Goal: Transaction & Acquisition: Purchase product/service

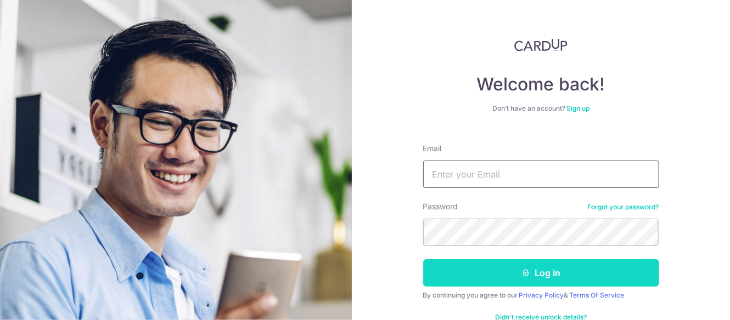
type input "[EMAIL_ADDRESS][DOMAIN_NAME]"
click at [542, 273] on button "Log in" at bounding box center [541, 272] width 236 height 27
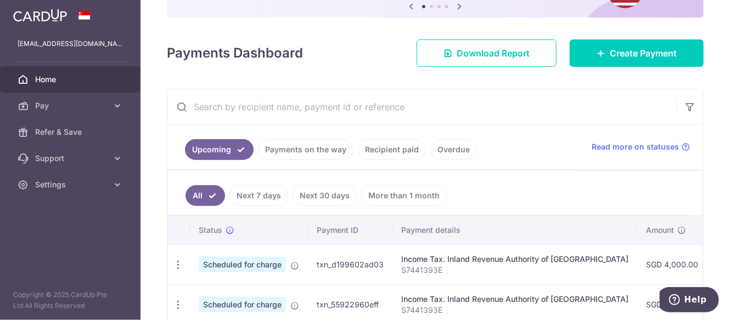
scroll to position [110, 0]
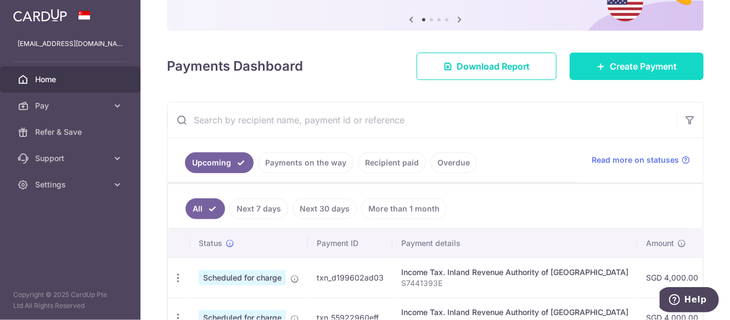
click at [620, 72] on span "Create Payment" at bounding box center [642, 66] width 67 height 13
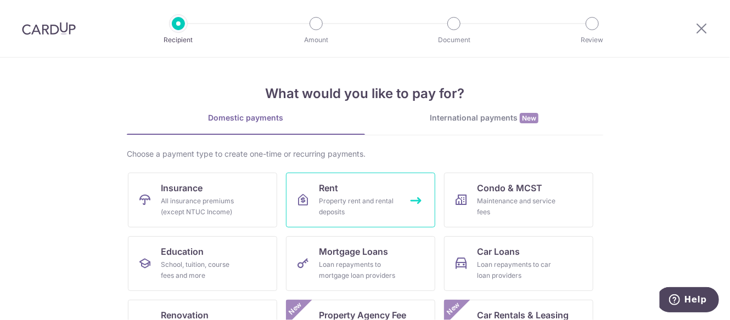
click at [349, 196] on div "Property rent and rental deposits" at bounding box center [358, 207] width 79 height 22
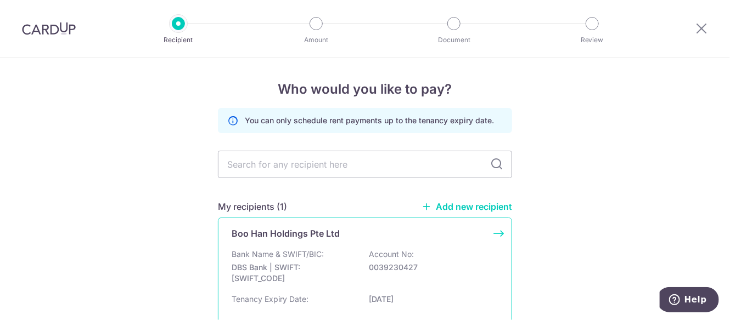
drag, startPoint x: 487, startPoint y: 232, endPoint x: 397, endPoint y: 223, distance: 89.8
click at [487, 232] on div "Boo Han Holdings Pte Ltd" at bounding box center [364, 233] width 267 height 13
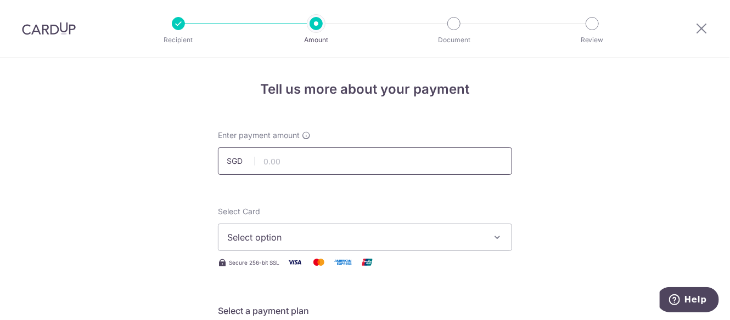
click at [359, 155] on input "text" at bounding box center [365, 161] width 294 height 27
type input "6,707.00"
click at [300, 231] on span "Select option" at bounding box center [355, 237] width 256 height 13
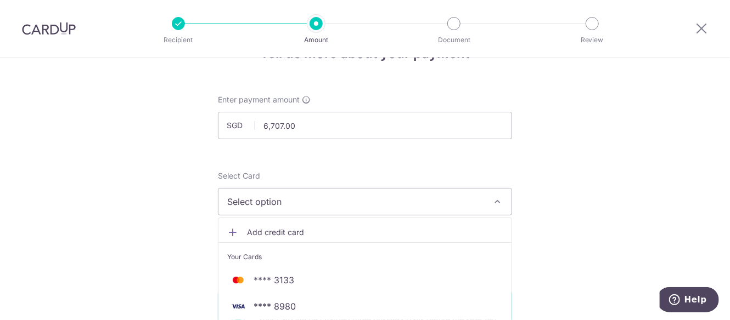
scroll to position [55, 0]
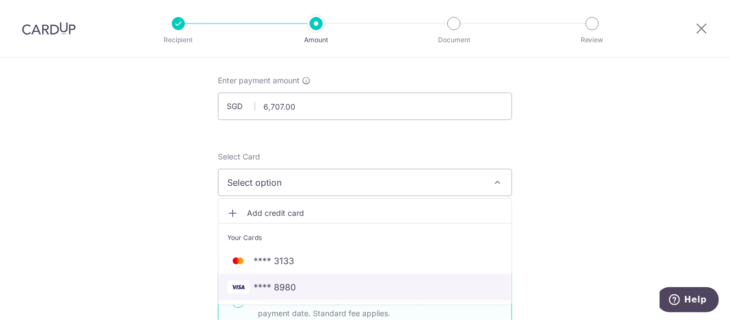
drag, startPoint x: 312, startPoint y: 287, endPoint x: 249, endPoint y: 246, distance: 75.3
click at [312, 287] on span "**** 8980" at bounding box center [364, 287] width 275 height 13
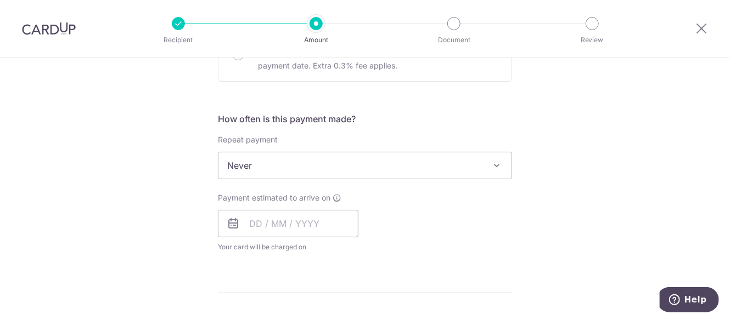
scroll to position [384, 0]
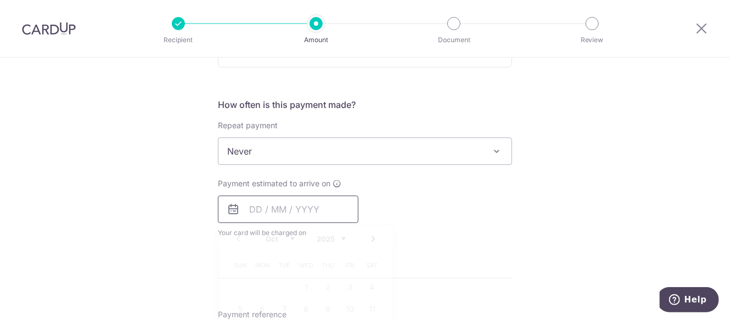
click at [251, 208] on input "text" at bounding box center [288, 209] width 140 height 27
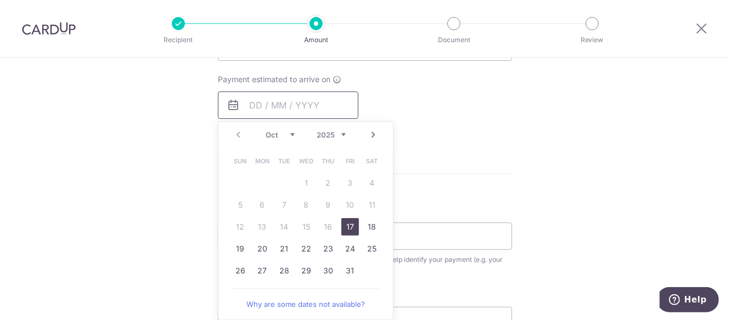
scroll to position [494, 0]
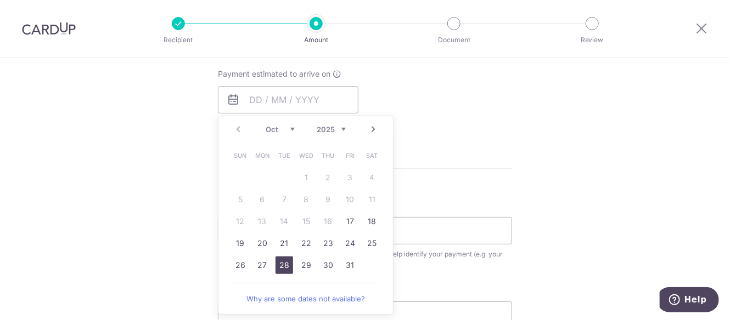
drag, startPoint x: 279, startPoint y: 257, endPoint x: 409, endPoint y: 178, distance: 151.6
click at [279, 257] on link "28" at bounding box center [284, 266] width 18 height 18
type input "[DATE]"
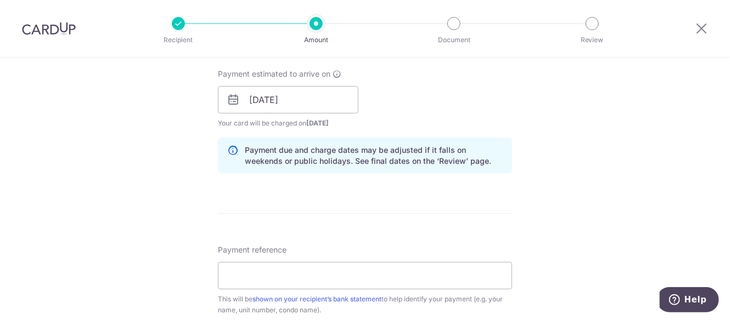
scroll to position [548, 0]
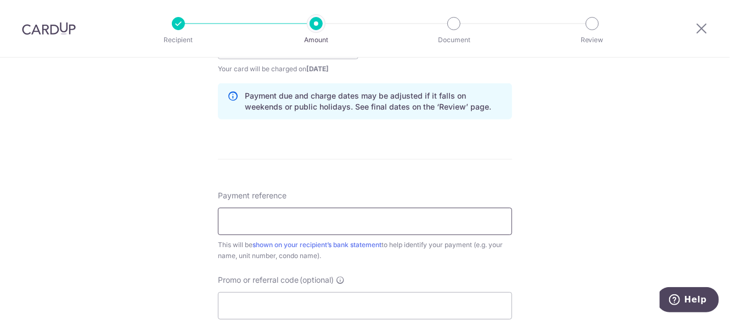
click at [338, 222] on input "Payment reference" at bounding box center [365, 221] width 294 height 27
paste input "2510000324"
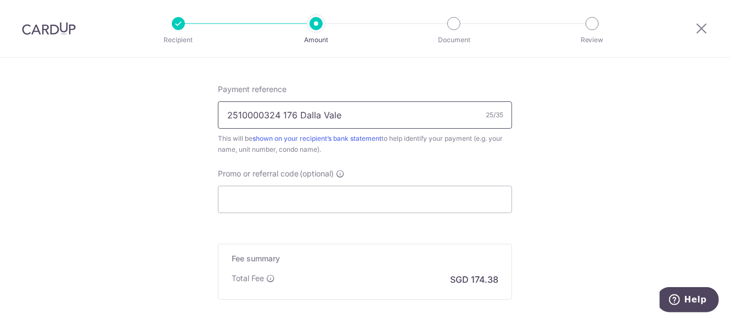
scroll to position [658, 0]
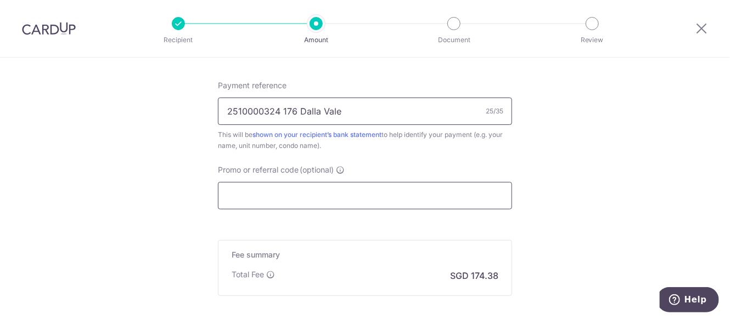
type input "2510000324 176 Dalla Vale"
click at [410, 194] on input "Promo or referral code (optional)" at bounding box center [365, 195] width 294 height 27
paste input "SAVERENT179"
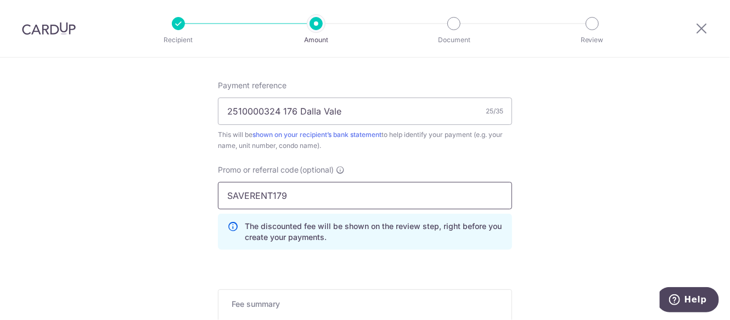
type input "SAVERENT179"
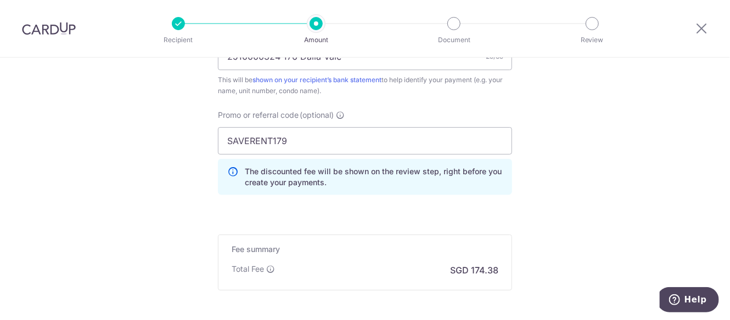
scroll to position [768, 0]
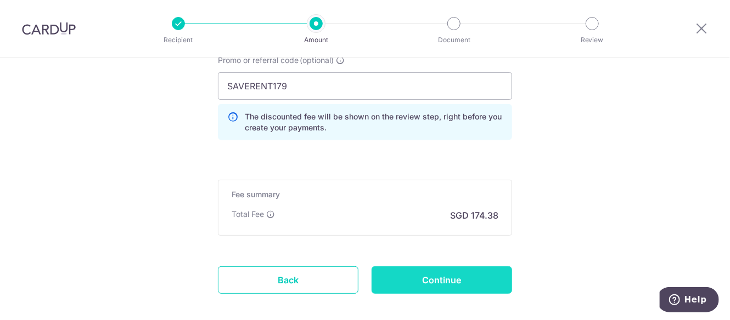
click at [472, 275] on input "Continue" at bounding box center [441, 280] width 140 height 27
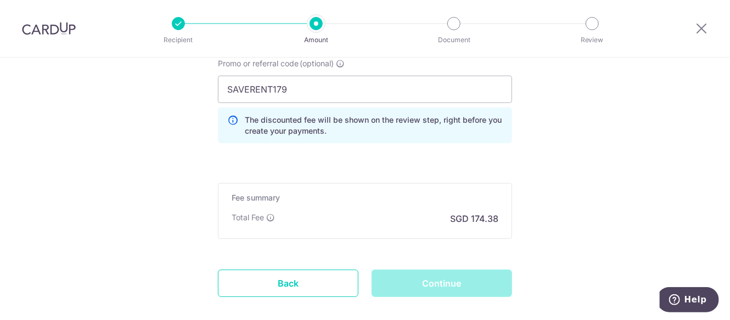
scroll to position [819, 0]
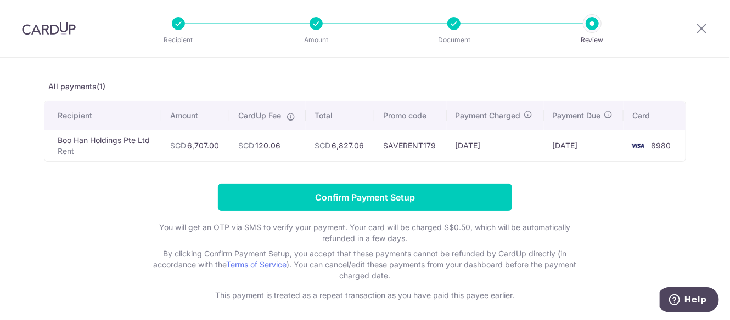
scroll to position [29, 0]
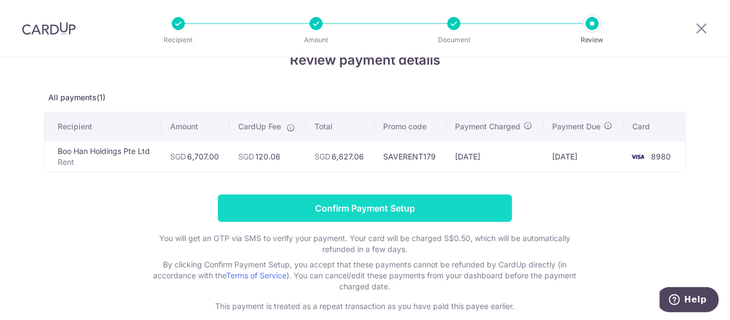
click at [470, 213] on input "Confirm Payment Setup" at bounding box center [365, 208] width 294 height 27
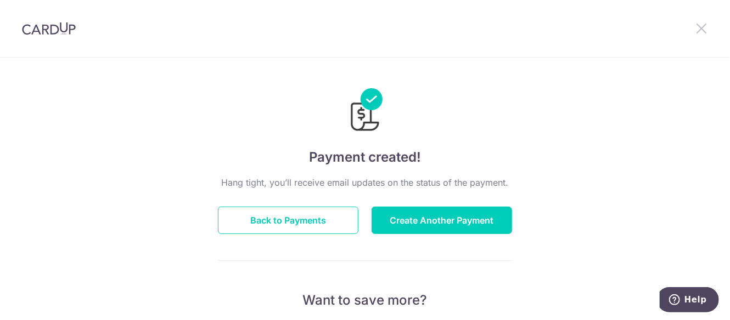
click at [699, 30] on icon at bounding box center [700, 28] width 13 height 14
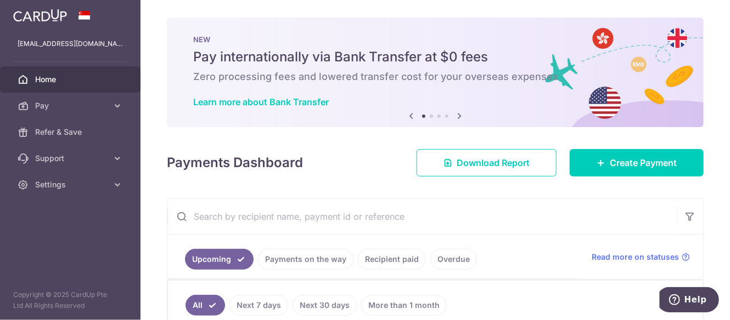
click at [61, 78] on span "Home" at bounding box center [71, 79] width 72 height 11
